Goal: Task Accomplishment & Management: Use online tool/utility

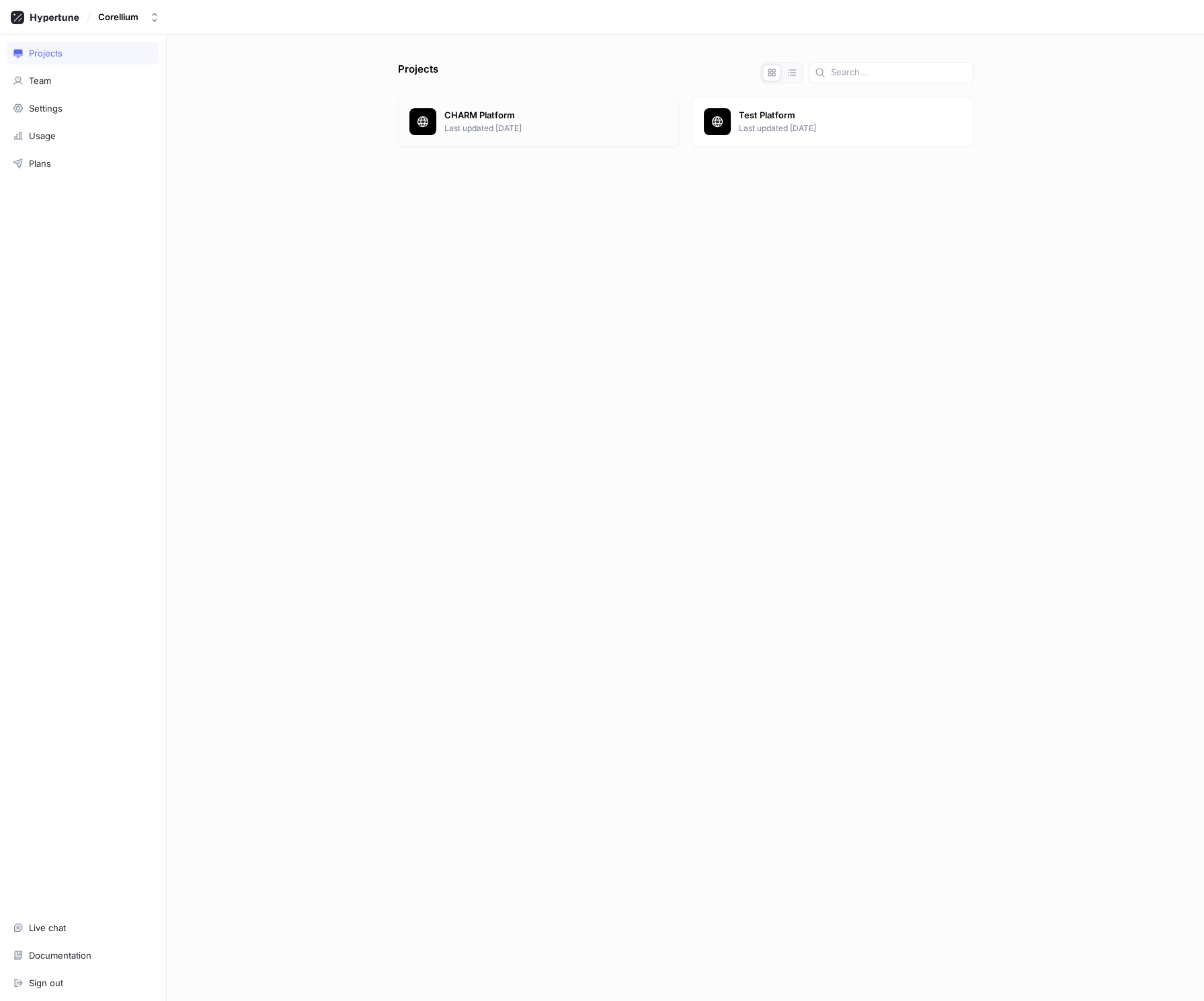
click at [559, 128] on p "Last updated [DATE]" at bounding box center [556, 129] width 223 height 12
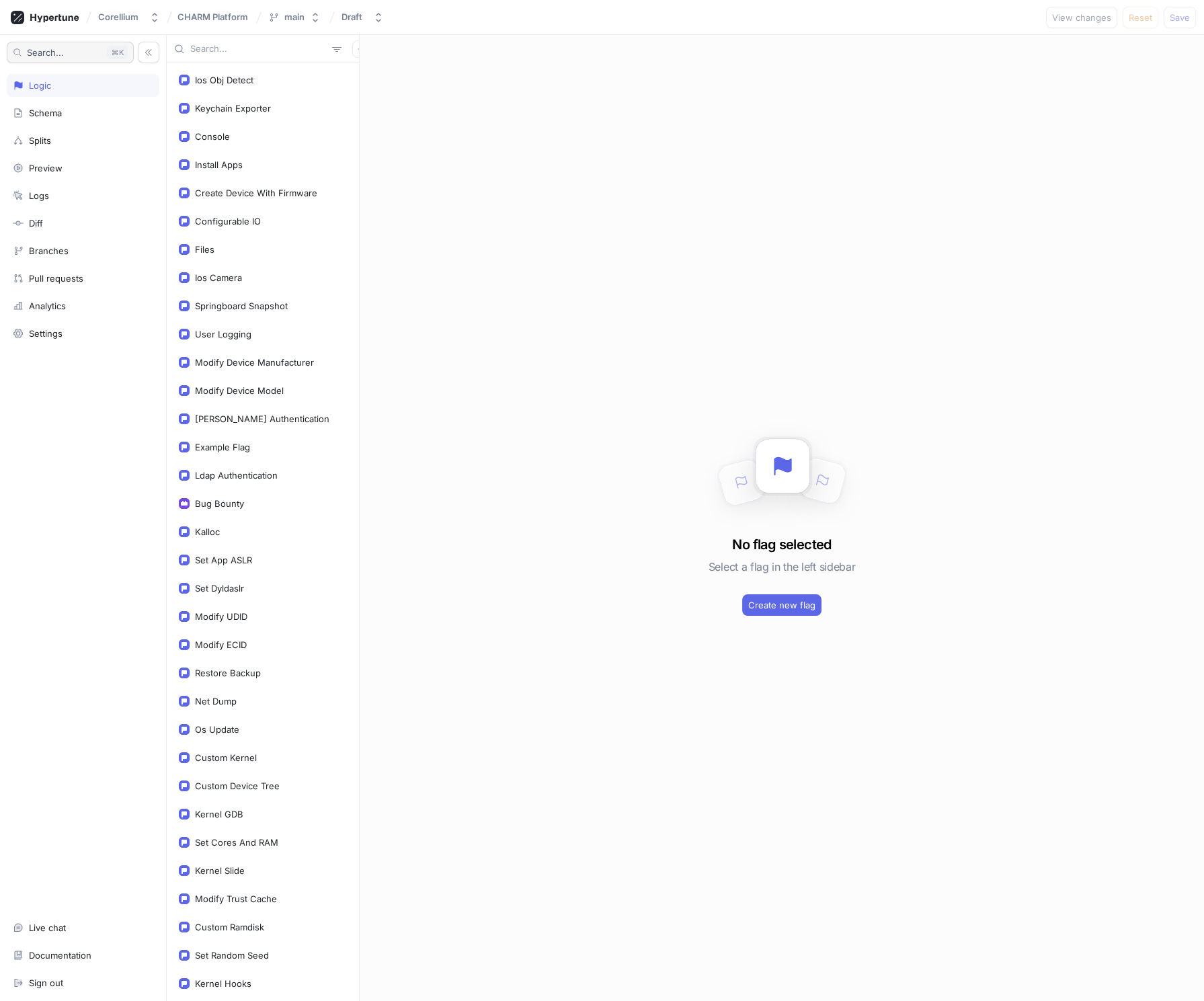
click at [67, 53] on button "Search... K" at bounding box center [70, 52] width 127 height 22
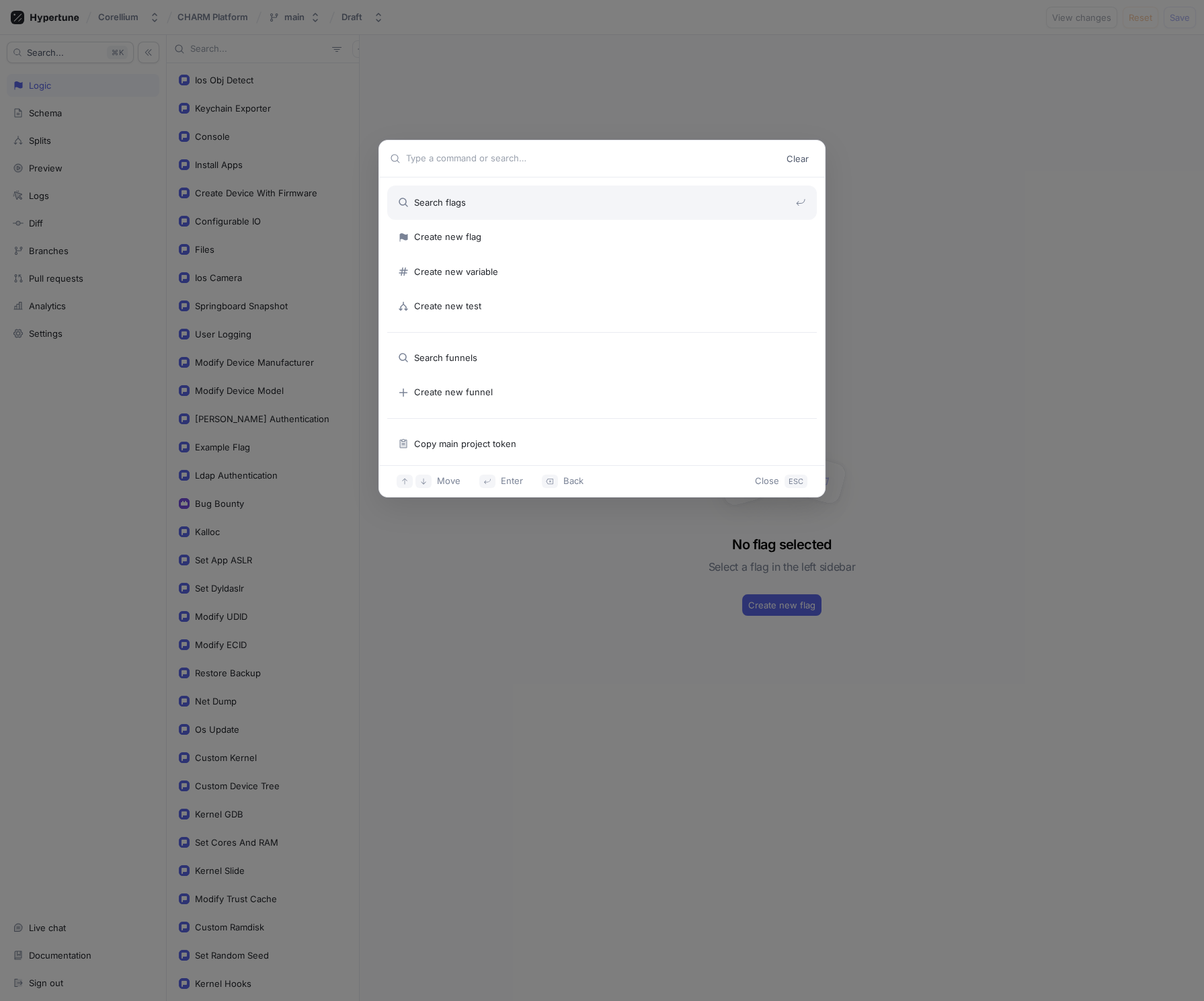
click at [216, 42] on div "Clear Search flags Create new flag Create new variable Create new test Search f…" at bounding box center [602, 500] width 1204 height 1001
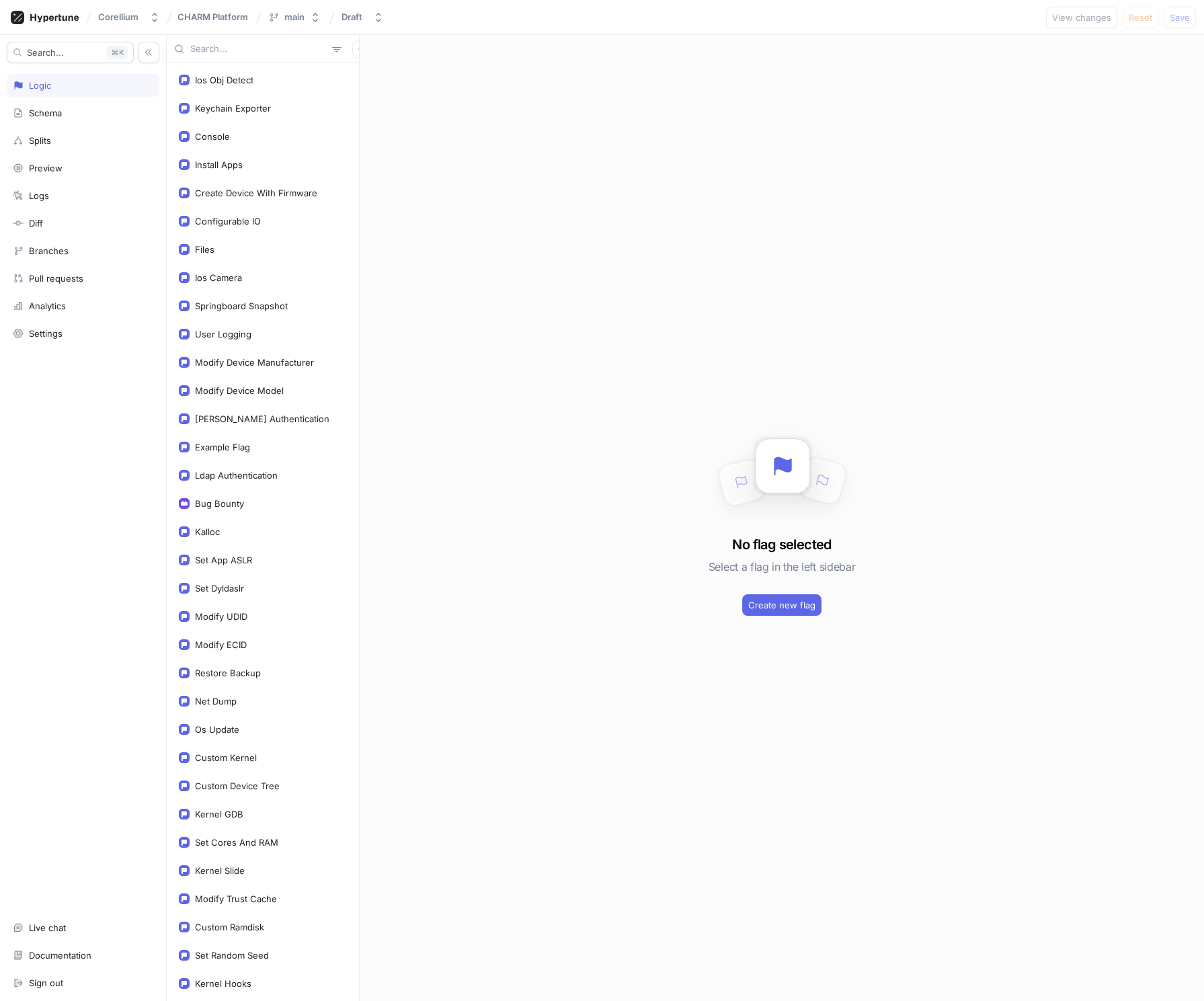
click at [217, 49] on input "text" at bounding box center [258, 49] width 136 height 14
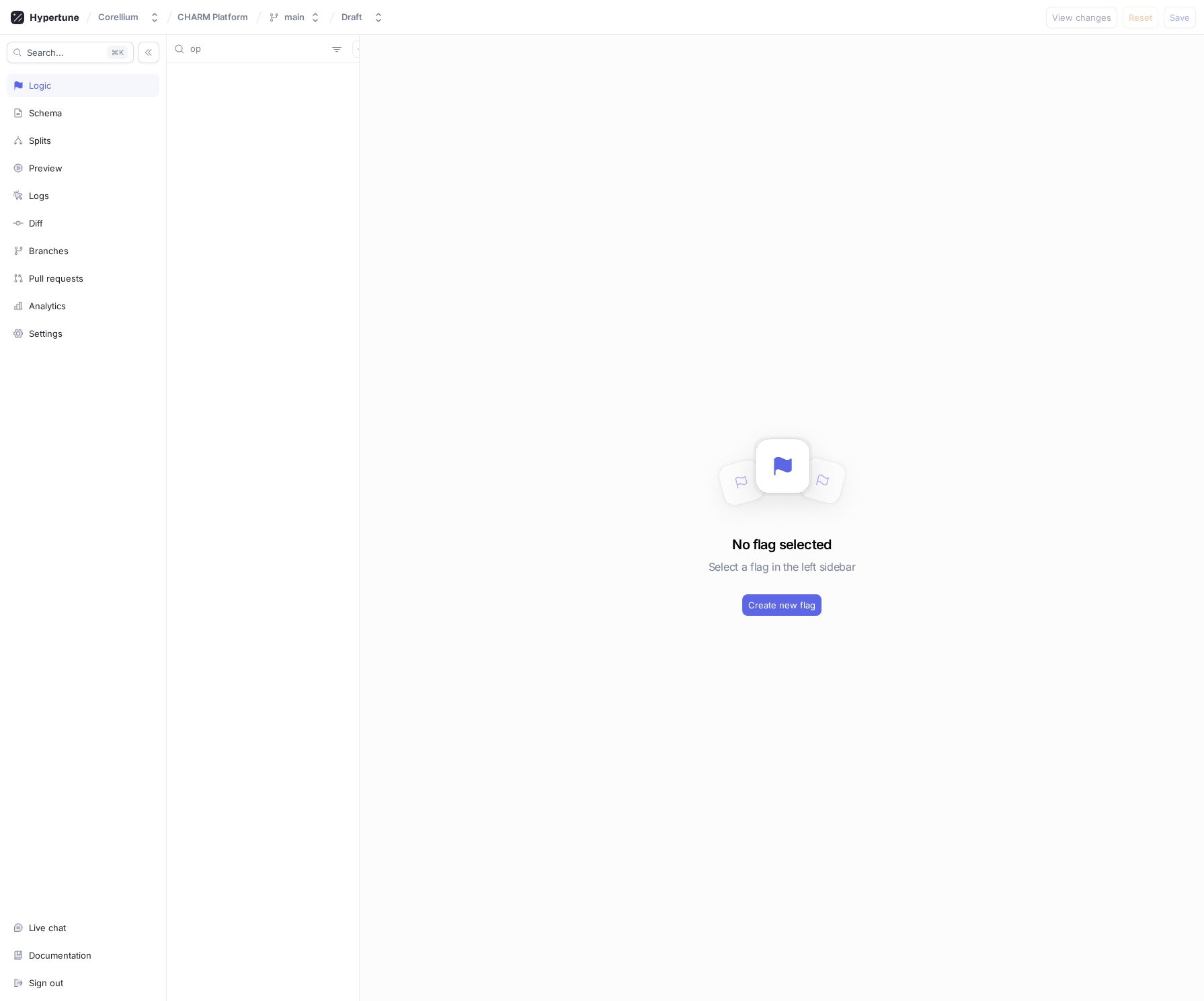
type input "o"
type input "s"
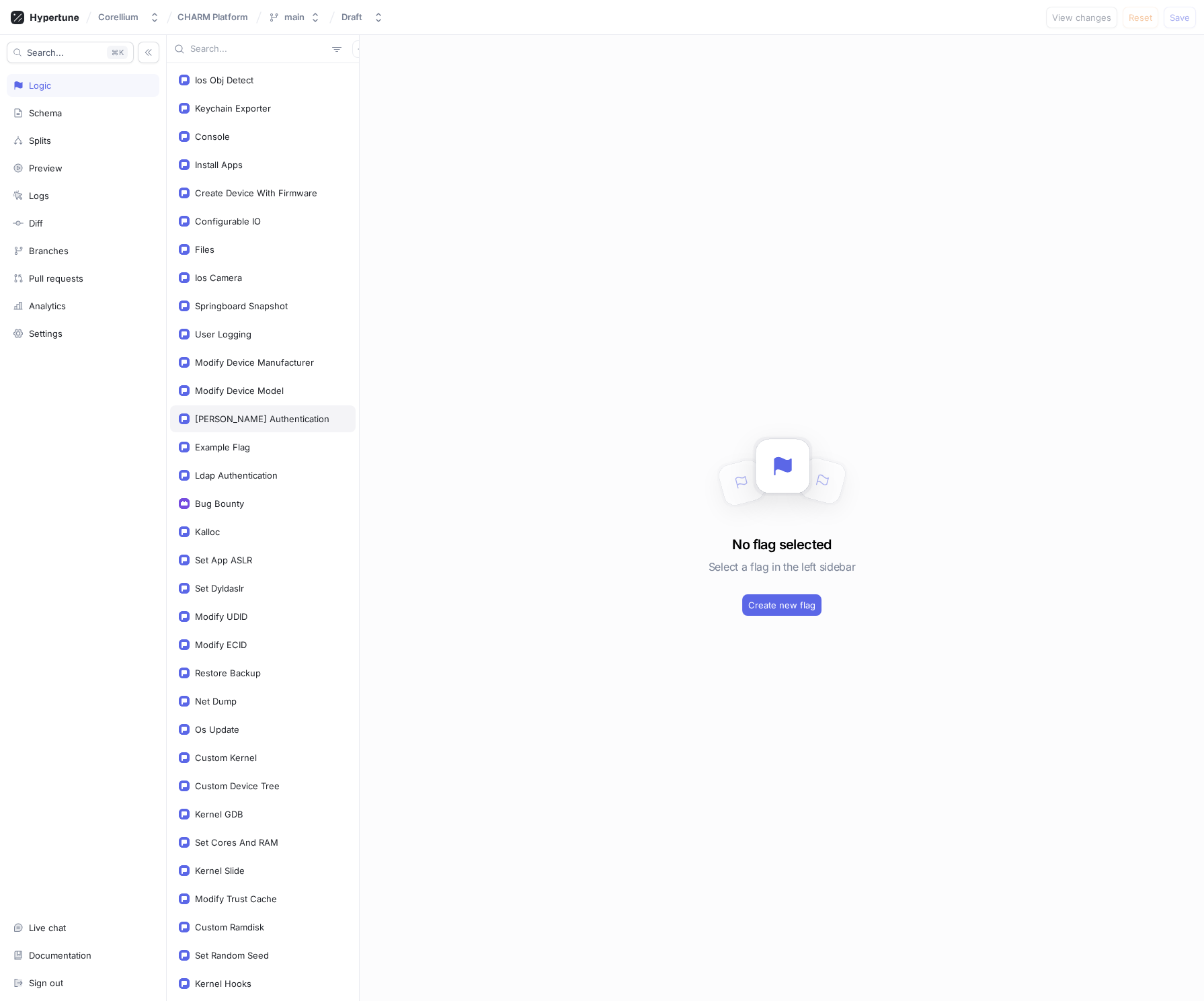
click at [256, 416] on div "[PERSON_NAME] Authentication" at bounding box center [262, 418] width 135 height 11
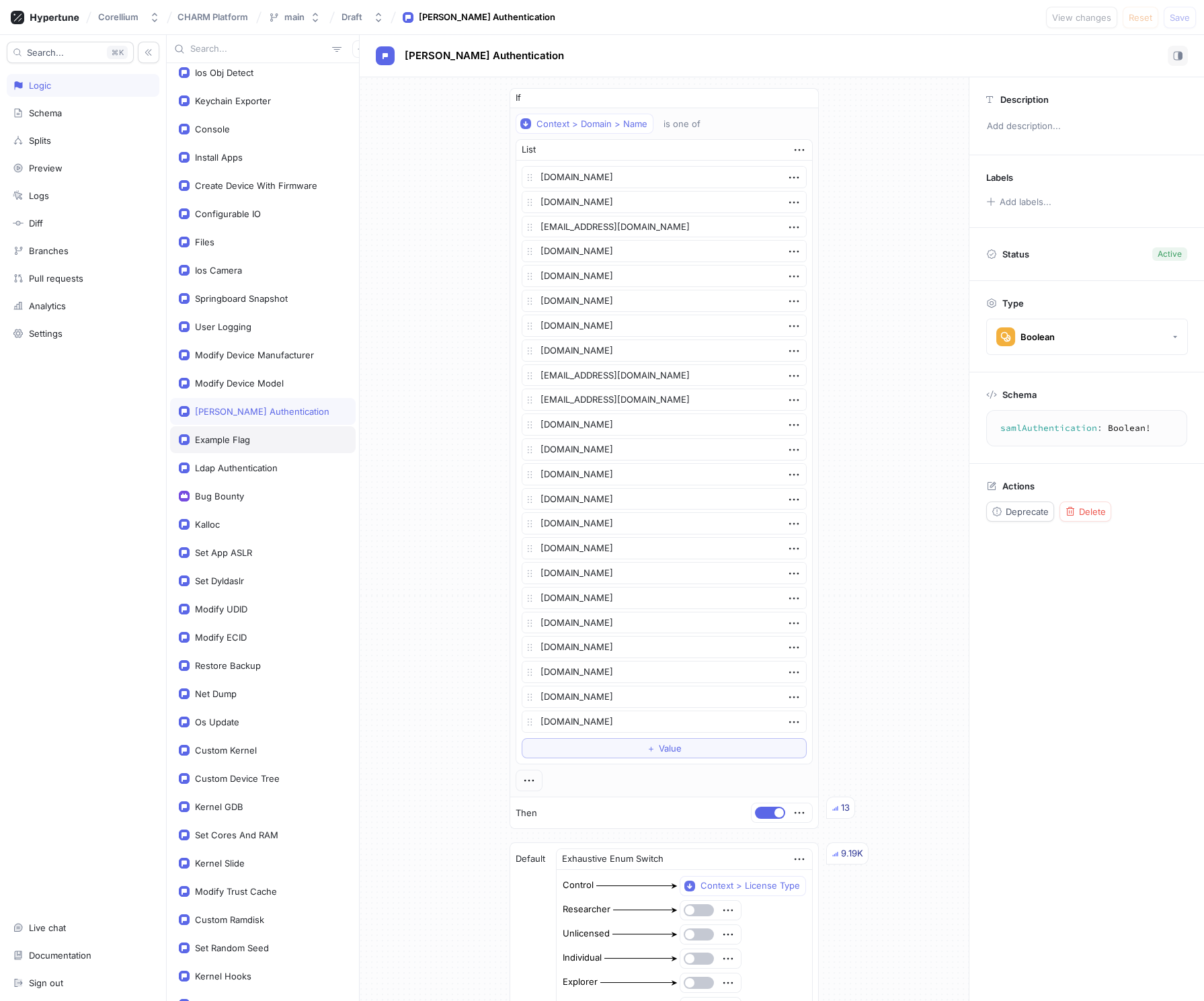
scroll to position [20, 0]
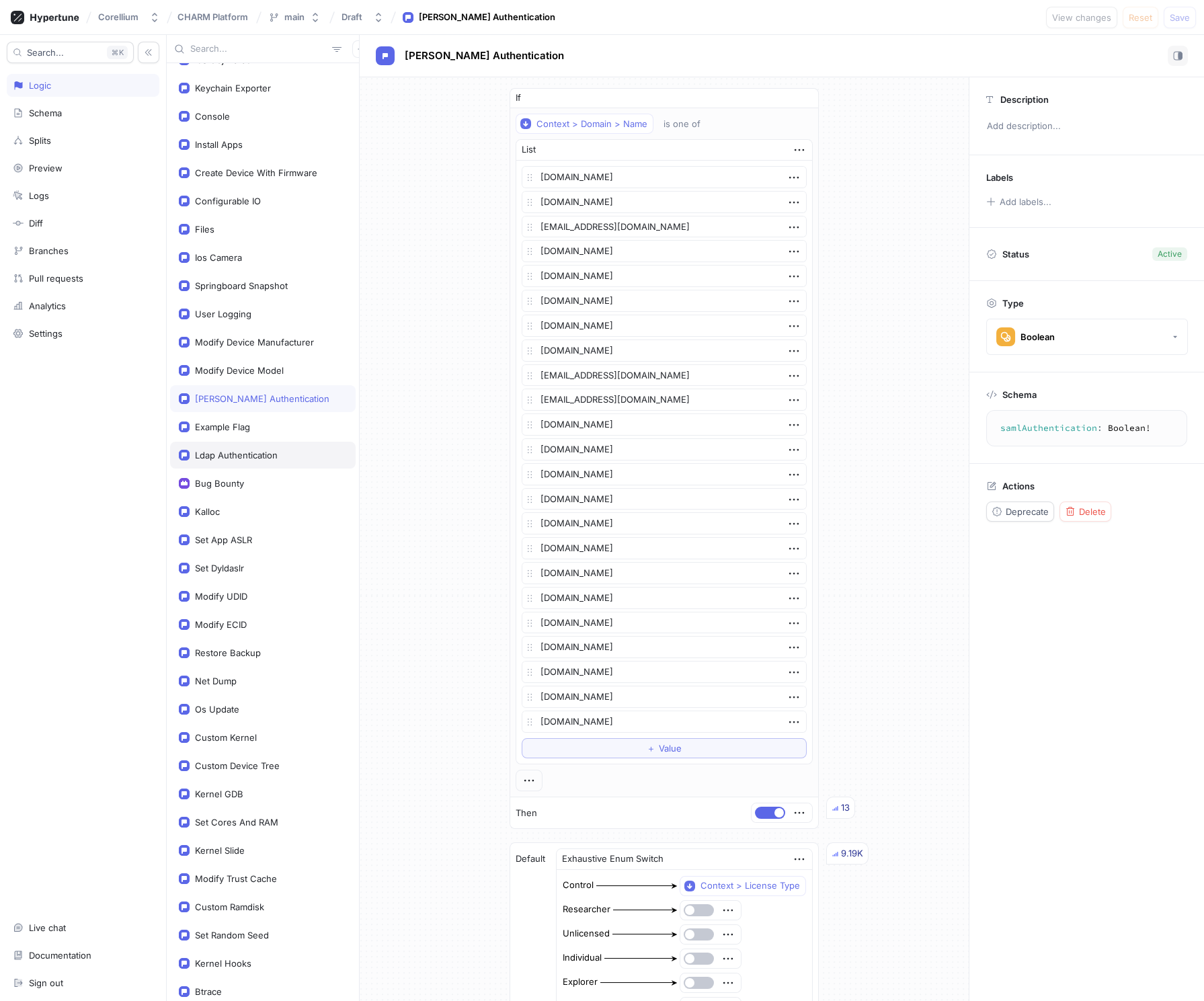
type textarea "x"
click at [250, 453] on div "Ldap Authentication" at bounding box center [236, 455] width 83 height 11
type textarea "ldapAuthentication: Boolean!"
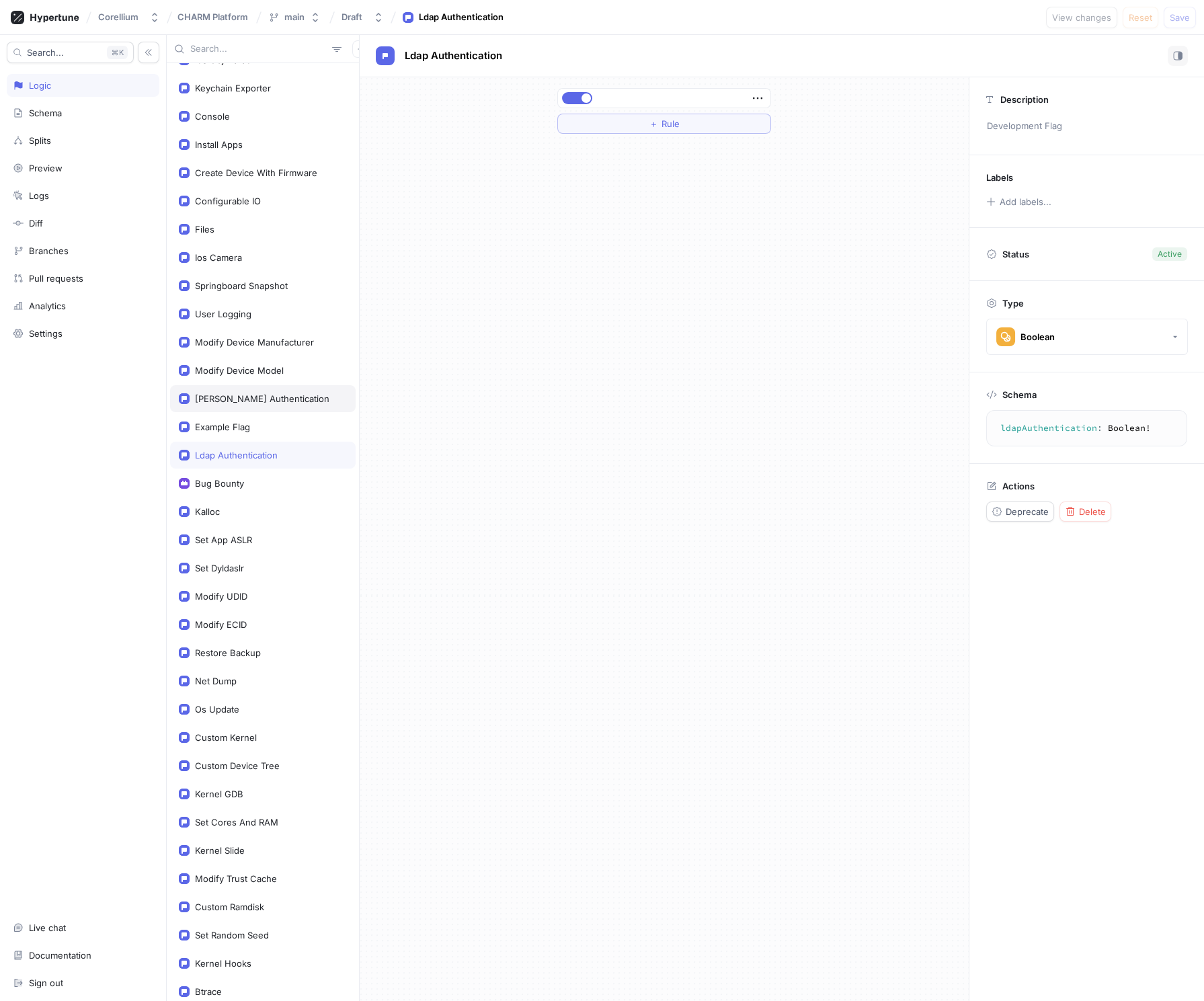
click at [230, 397] on div "[PERSON_NAME] Authentication" at bounding box center [262, 398] width 135 height 11
type textarea "x"
type textarea "samlAuthentication: Boolean!"
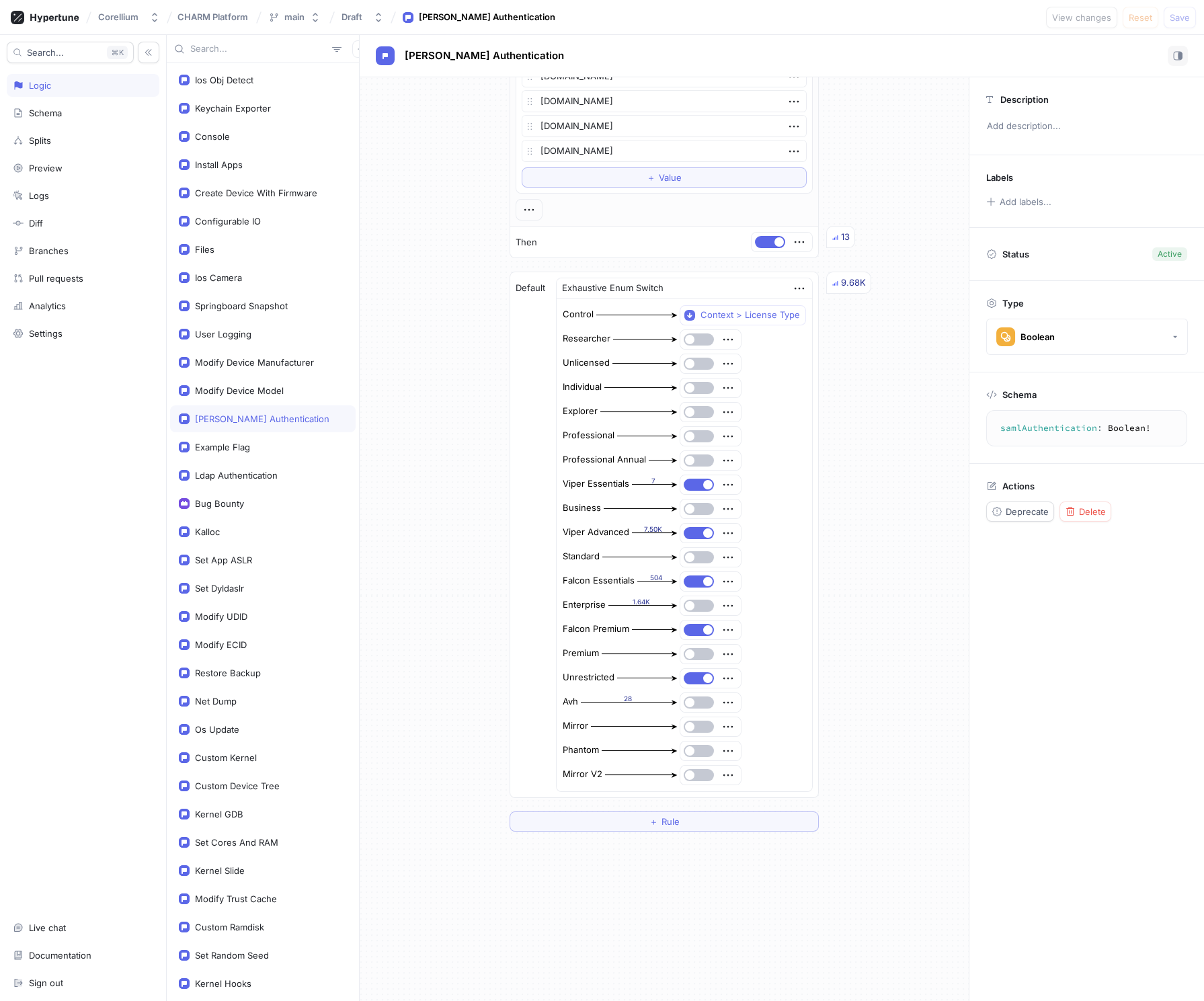
type textarea "x"
